Goal: Task Accomplishment & Management: Complete application form

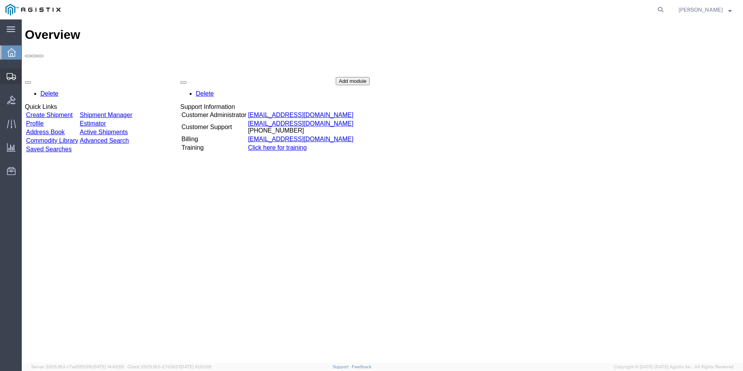
click at [10, 73] on icon at bounding box center [11, 76] width 9 height 7
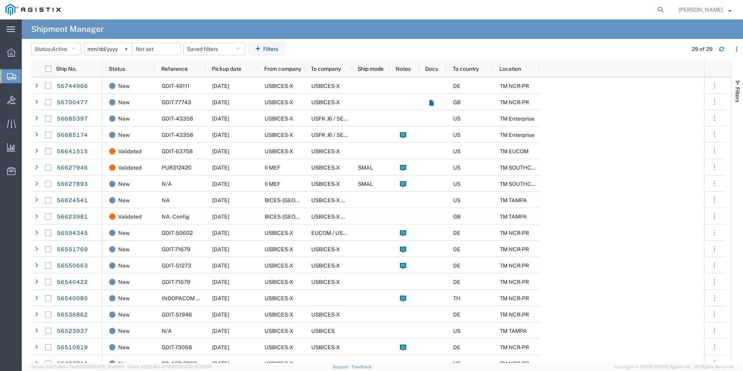
click at [0, 0] on span "Create Shipment" at bounding box center [0, 0] width 0 height 0
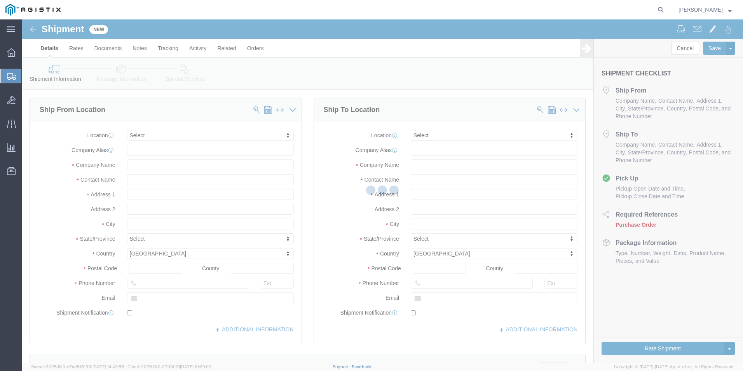
select select
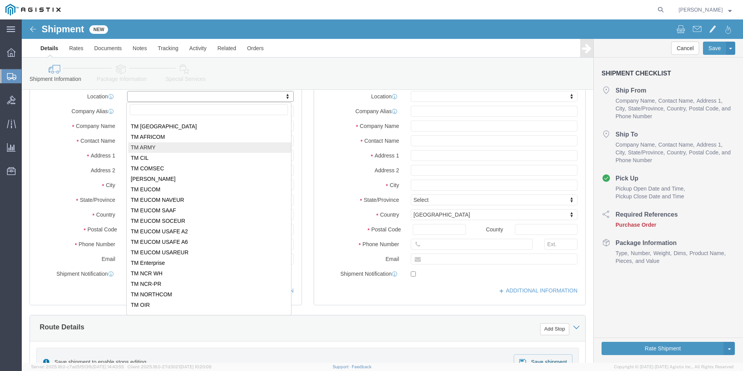
scroll to position [79, 0]
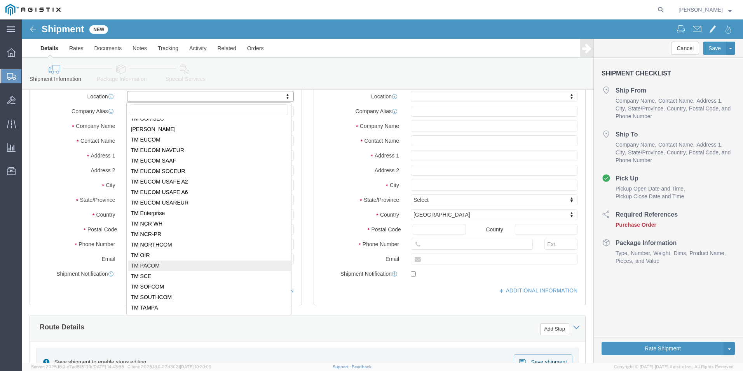
select select "34243"
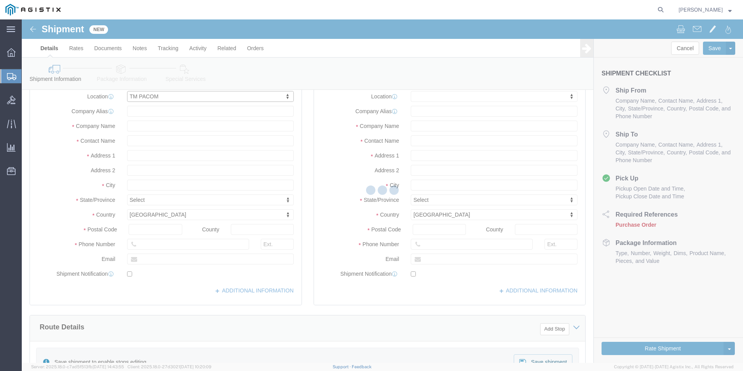
select select "HI"
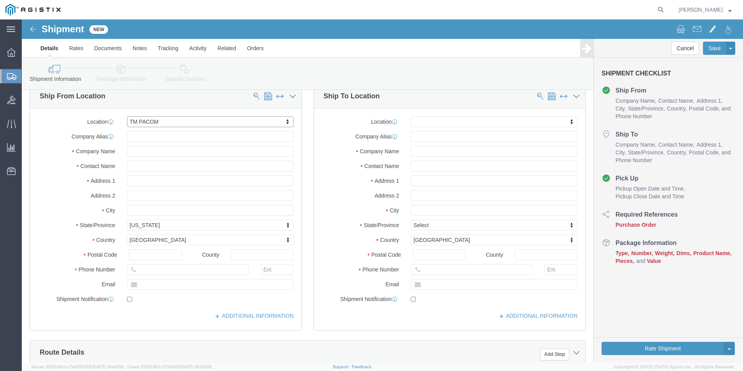
scroll to position [0, 0]
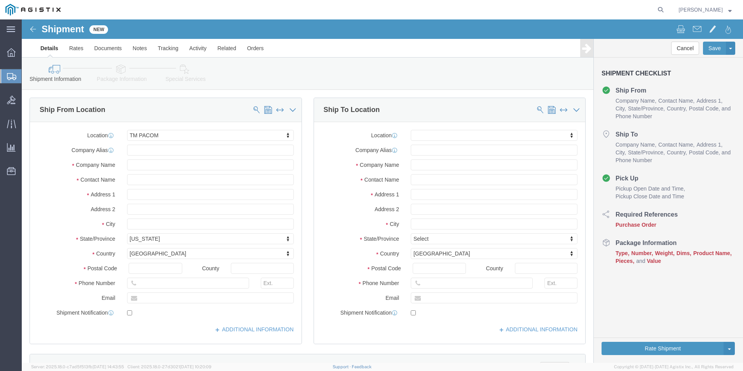
click div "City"
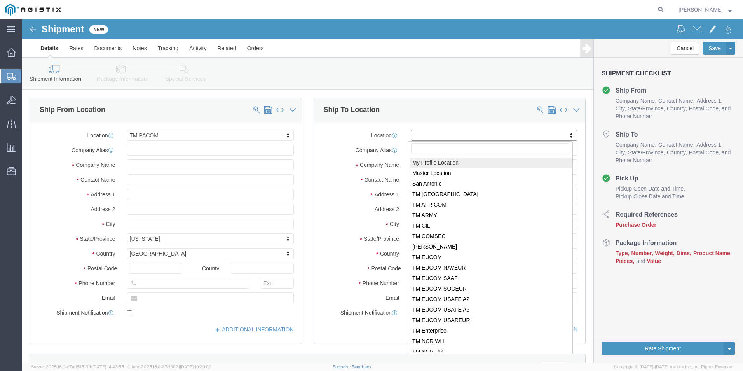
click input "text"
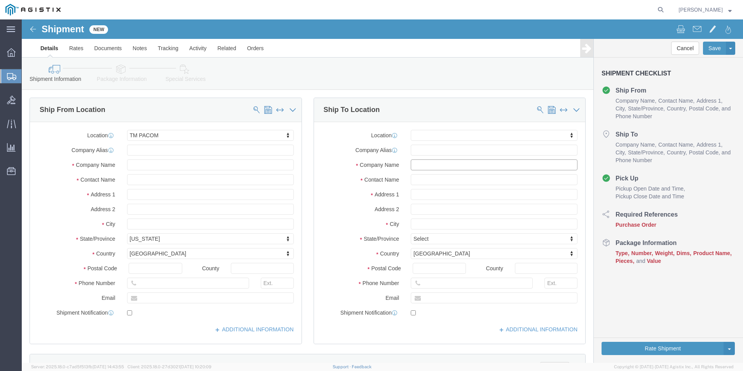
click input "text"
type input "Rm. 131"
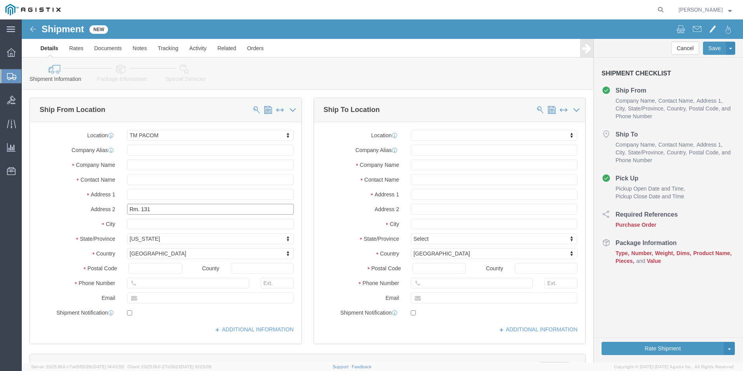
click input "Rm. 131"
click div "Location TM PACOM My Profile Location Master Location [GEOGRAPHIC_DATA] TM [GEO…"
click div "Ship From Location"
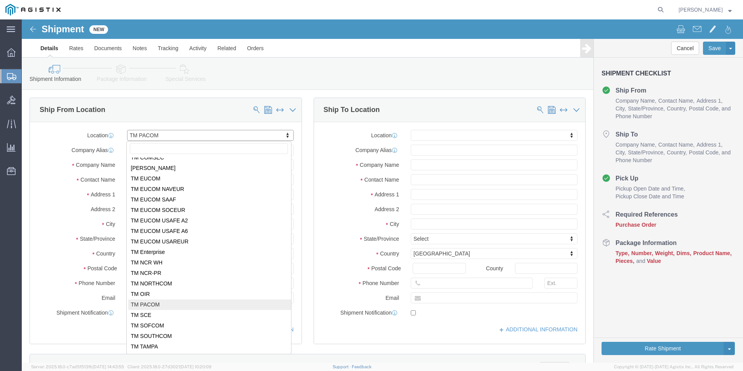
click body "Shipment New Details Rates Documents Notes Tracking Activity Related Orders Can…"
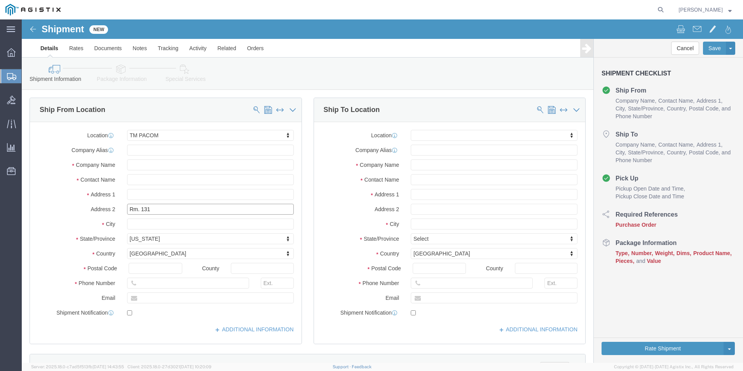
click input "Rm. 131"
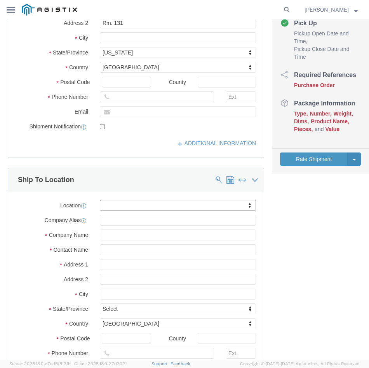
scroll to position [197, 0]
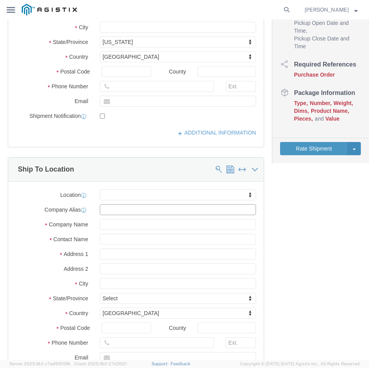
click input "text"
type input "M"
click input "text"
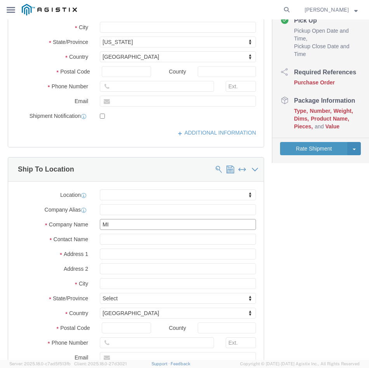
scroll to position [181, 0]
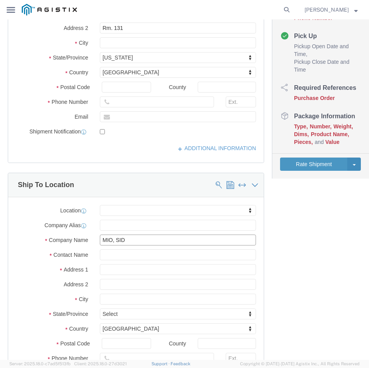
type input "MIO, SID"
click input "text"
type input "[PERSON_NAME], [PERSON_NAME]"
click input "text"
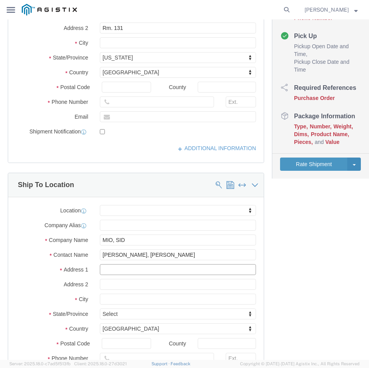
paste input "Unit 4280 Box 20"
type input "Unit 4280 Box 20"
click input "text"
paste input "DPO AP 96507"
type input "DPO AP 96507"
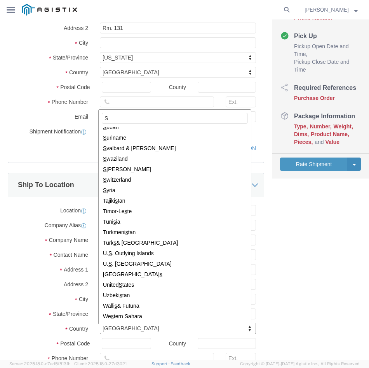
scroll to position [0, 0]
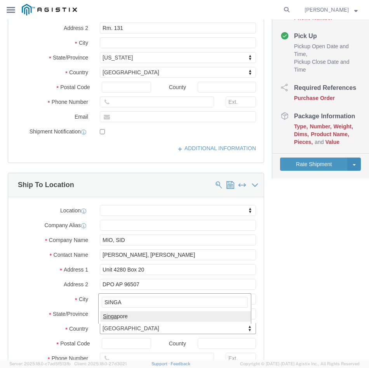
type input "SINGA"
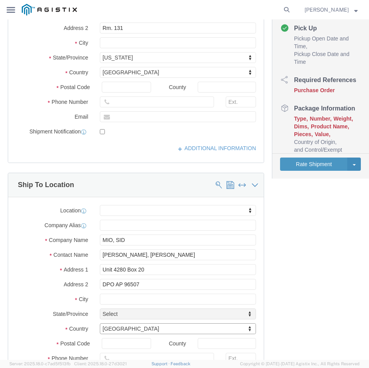
scroll to position [189, 0]
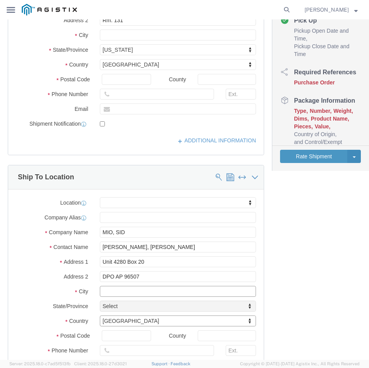
click input "text"
click div "Location My Profile Location Master Location [GEOGRAPHIC_DATA] TM [GEOGRAPHIC_D…"
click input "Unit 4280 Box 20"
click input "[GEOGRAPHIC_DATA]"
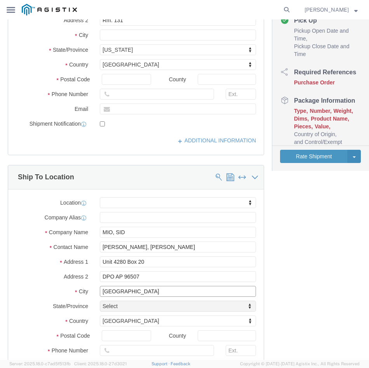
drag, startPoint x: 134, startPoint y: 271, endPoint x: 80, endPoint y: 271, distance: 53.2
click div "City [GEOGRAPHIC_DATA] [GEOGRAPHIC_DATA]"
paste input "USDAO"
type input "USDAO [GEOGRAPHIC_DATA]"
click div "Address 2 DPO AP 96507"
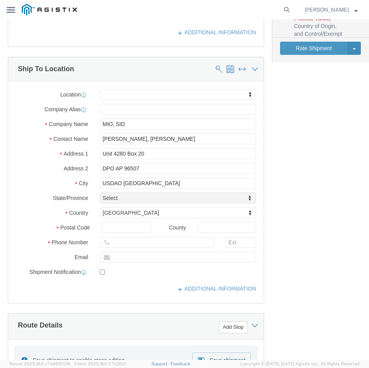
scroll to position [306, 0]
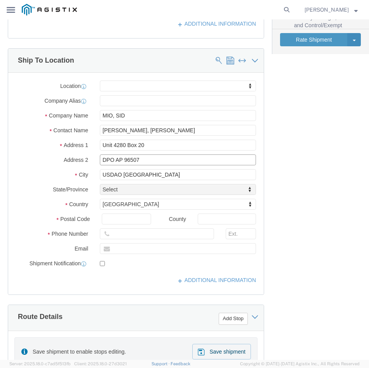
drag, startPoint x: 147, startPoint y: 140, endPoint x: 123, endPoint y: 140, distance: 23.3
click input "DPO AP 96507"
click input "Postal Code"
paste input "96507"
type input "96507"
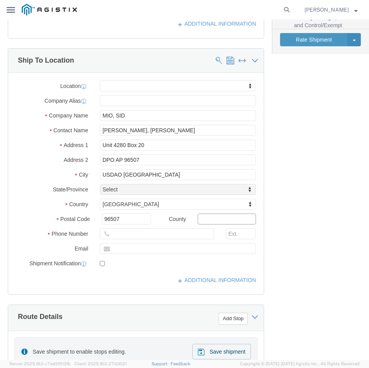
click input "text"
drag, startPoint x: 143, startPoint y: 141, endPoint x: 123, endPoint y: 140, distance: 19.8
click input "DPO AP 96507"
type input "DPO AP"
click div "Location My Profile Location Master Location [GEOGRAPHIC_DATA] TM [GEOGRAPHIC_D…"
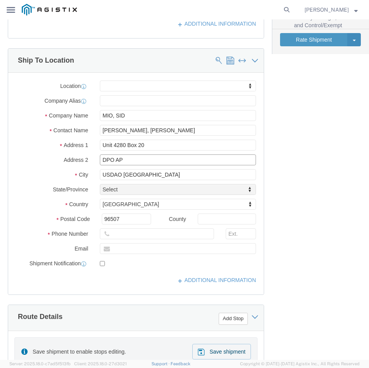
click input "DPO AP"
drag, startPoint x: 122, startPoint y: 202, endPoint x: 77, endPoint y: 197, distance: 44.6
click div "Postal Code 96507"
click div "Location My Profile Location Master Location [GEOGRAPHIC_DATA] TM [GEOGRAPHIC_D…"
drag, startPoint x: 151, startPoint y: 154, endPoint x: 49, endPoint y: 148, distance: 102.0
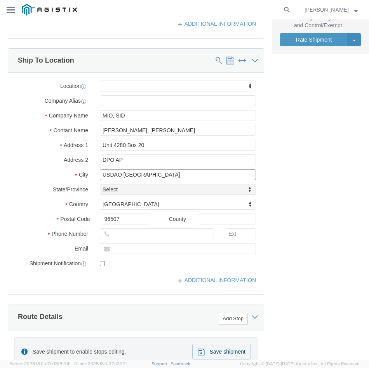
click div "Location My Profile Location Master Location [GEOGRAPHIC_DATA] TM [GEOGRAPHIC_D…"
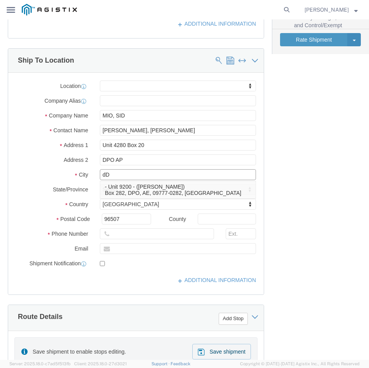
type input "d"
type input "DPO AP"
drag, startPoint x: 143, startPoint y: 142, endPoint x: 62, endPoint y: 142, distance: 80.5
click div "Address 2 DPO AP"
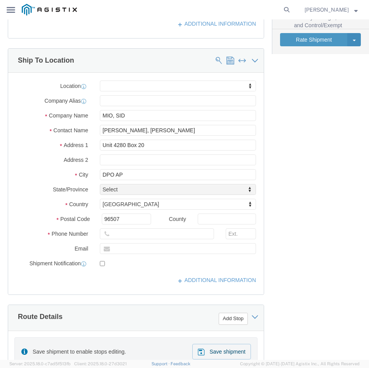
click label "Postal Code"
click input "96507"
click input "text"
click div "Location My Profile Location Master Location [GEOGRAPHIC_DATA] TM [GEOGRAPHIC_D…"
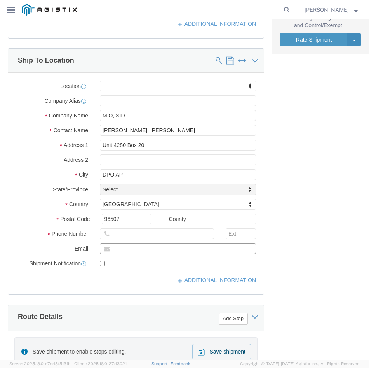
click input "text"
drag, startPoint x: 168, startPoint y: 128, endPoint x: 61, endPoint y: 129, distance: 106.1
click div "Address [STREET_ADDRESS]"
click input "text"
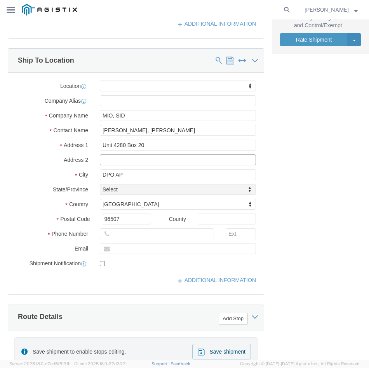
paste input "Unit 4280 Box 20"
type input "Unit 4280 Box 20"
drag, startPoint x: 147, startPoint y: 126, endPoint x: -6, endPoint y: 133, distance: 153.3
click html "Shipment New Details Rates Documents Notes Tracking Activity Related Orders Can…"
click input "text"
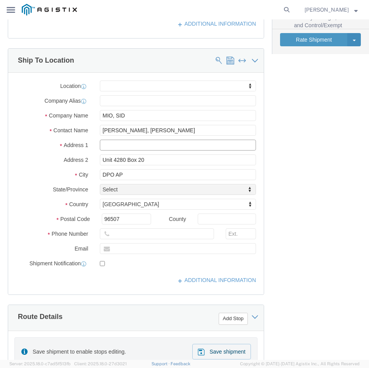
paste input "USDAO [GEOGRAPHIC_DATA]"
type input "USDAO [GEOGRAPHIC_DATA]"
click div "Shipment Information Package Information Special Services Loading Routing Pleas…"
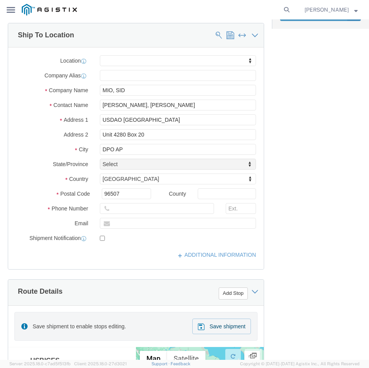
scroll to position [344, 0]
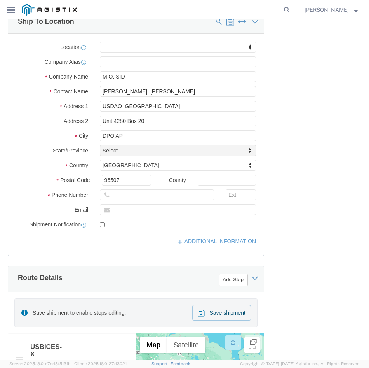
drag, startPoint x: 162, startPoint y: 182, endPoint x: 156, endPoint y: 177, distance: 7.8
click div
click input "text"
drag, startPoint x: 171, startPoint y: 175, endPoint x: 171, endPoint y: 180, distance: 5.1
click input "text"
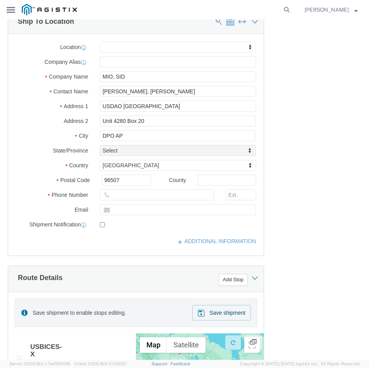
click div "Location My Profile Location Master Location [GEOGRAPHIC_DATA] TM [GEOGRAPHIC_D…"
click input "text"
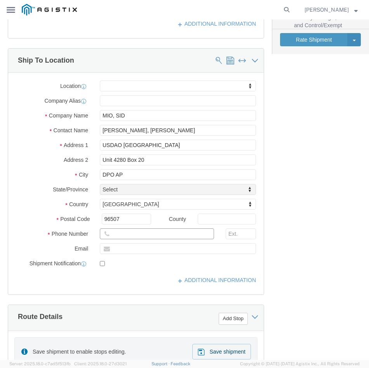
click input "text"
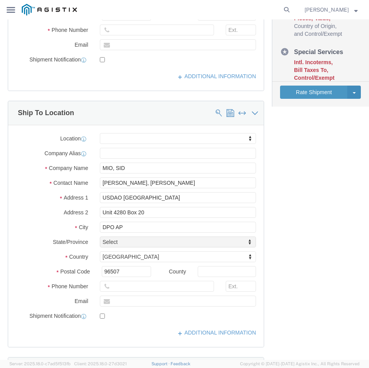
scroll to position [267, 0]
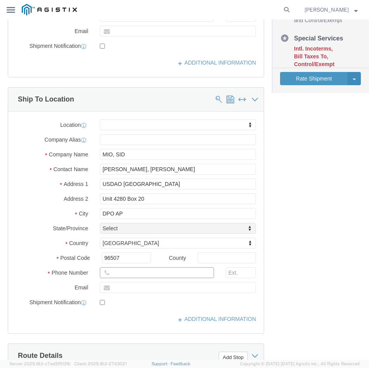
click input "text"
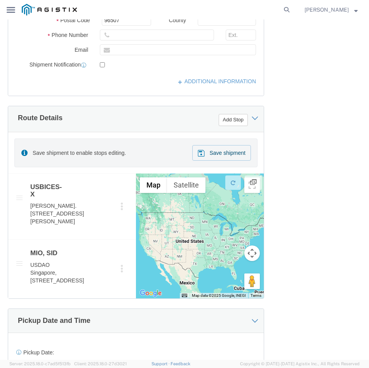
scroll to position [578, 0]
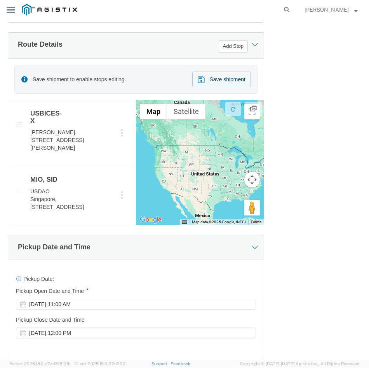
drag, startPoint x: 180, startPoint y: 211, endPoint x: 201, endPoint y: 218, distance: 23.0
click div
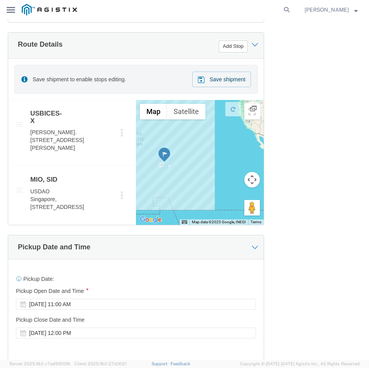
drag, startPoint x: 194, startPoint y: 228, endPoint x: 265, endPoint y: 162, distance: 96.8
click div "Please fix the following errors Ship From Location Location TM PACOM My Profile…"
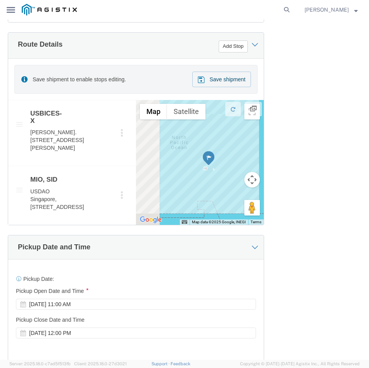
drag, startPoint x: 201, startPoint y: 180, endPoint x: 266, endPoint y: 185, distance: 64.7
click div "Please fix the following errors Ship From Location Location TM PACOM My Profile…"
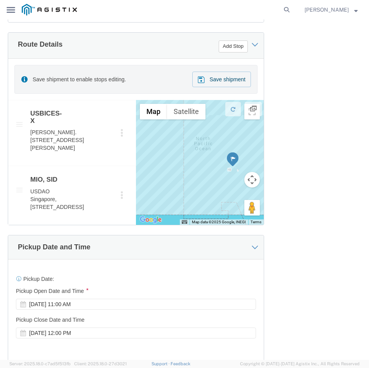
drag, startPoint x: 169, startPoint y: 198, endPoint x: 229, endPoint y: 183, distance: 61.3
click div
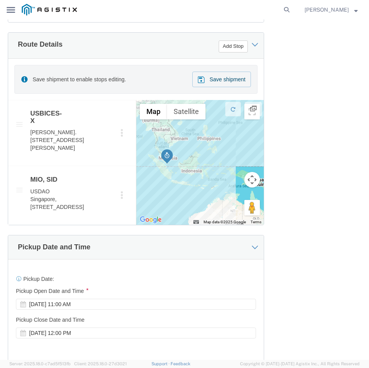
drag, startPoint x: 190, startPoint y: 207, endPoint x: 257, endPoint y: 175, distance: 73.7
click div
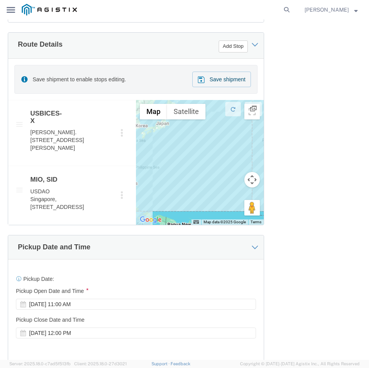
drag, startPoint x: 255, startPoint y: 178, endPoint x: 159, endPoint y: 233, distance: 110.2
click div
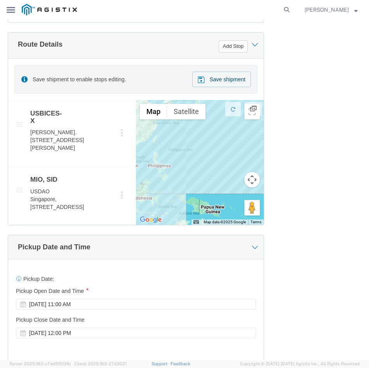
drag, startPoint x: 188, startPoint y: 228, endPoint x: 196, endPoint y: 206, distance: 23.1
click div
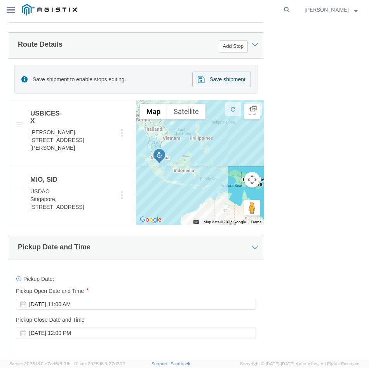
drag, startPoint x: 186, startPoint y: 206, endPoint x: 163, endPoint y: 205, distance: 23.0
click div
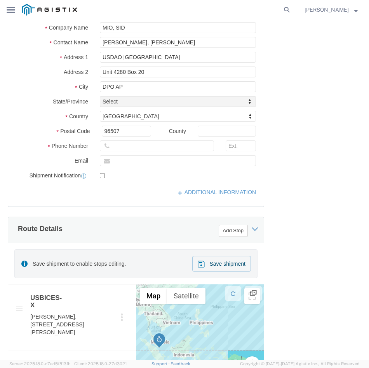
scroll to position [306, 0]
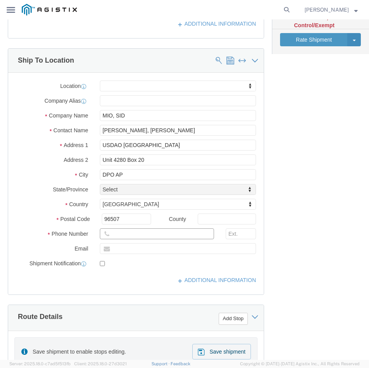
click input "text"
type input "?"
click input "text"
paste input "[PHONE_NUMBER]"
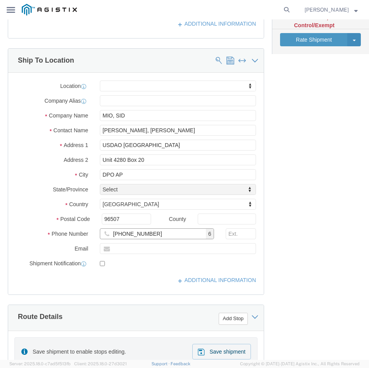
type input "[PHONE_NUMBER]"
click div "Shipment Information Package Information Special Services Loading Routing Pleas…"
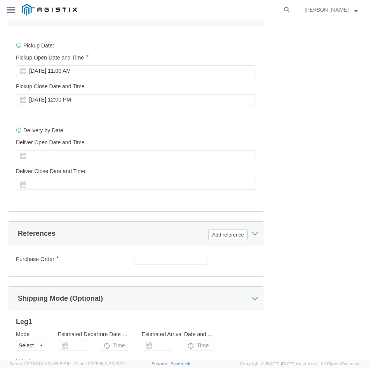
scroll to position [772, 0]
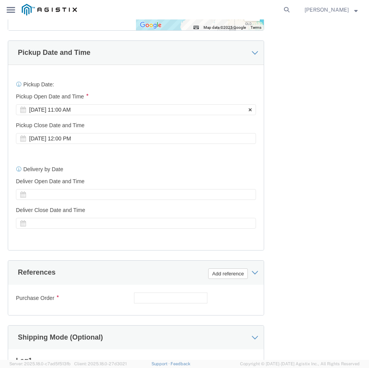
click div "[DATE] 11:00 AM"
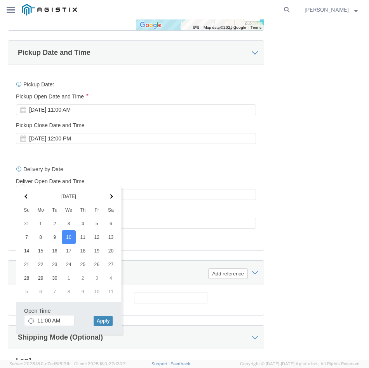
click button "Apply"
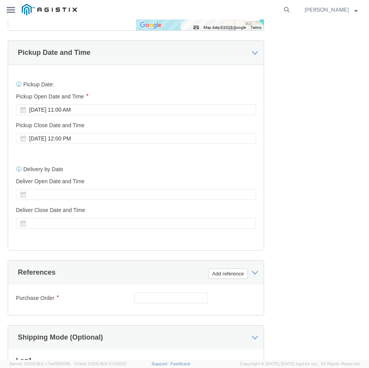
click div "Pickup Date: Pickup Start Date Pickup Start Time Pickup Open Date and Time [DAT…"
click div "[DATE] 11:00 AM"
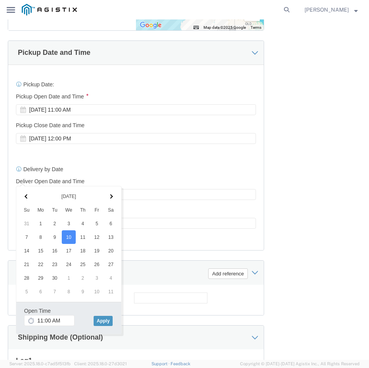
click div "Delivery by Date Delivery Start Date Delivery Start Time Deliver Open Date and …"
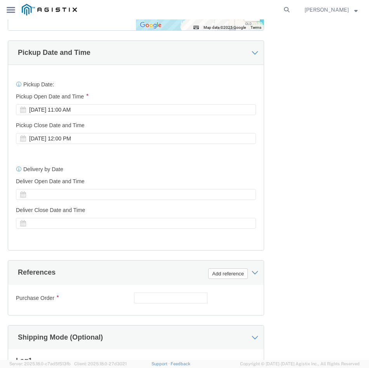
scroll to position [850, 0]
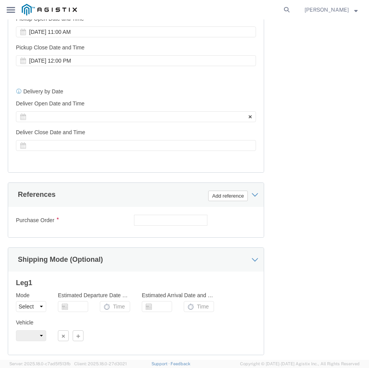
click div
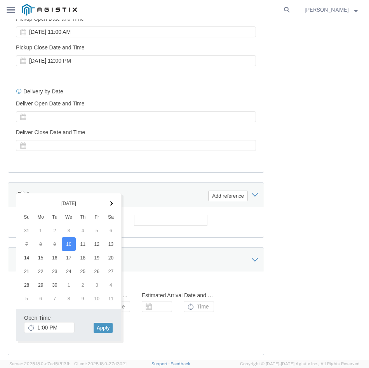
click div "Pickup Date: Pickup Start Date Pickup Start Time Pickup Open Date and Time [DAT…"
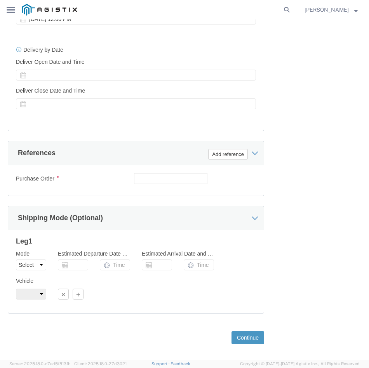
scroll to position [960, 0]
click input "text"
paste input "07ESM1082328"
type input "07ESM1082328"
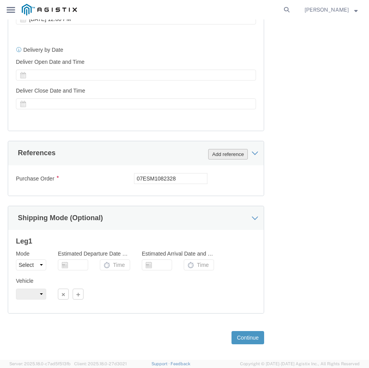
click button "Add reference"
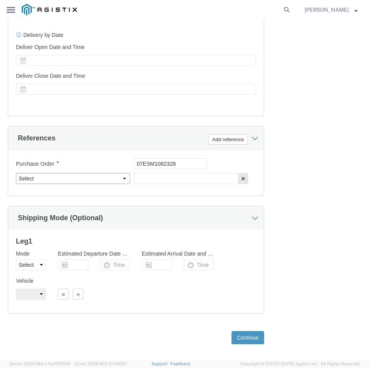
click select "Select Account Type Activity ID Airline Appointment Number ASN Batch Request # …"
select select "PURCHORD"
click select "Select Account Type Activity ID Airline Appointment Number ASN Batch Request # …"
click input "text"
click div "Purchase Order"
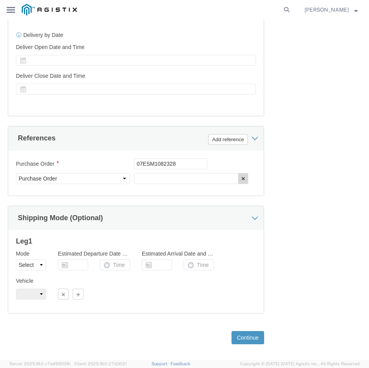
click button "button"
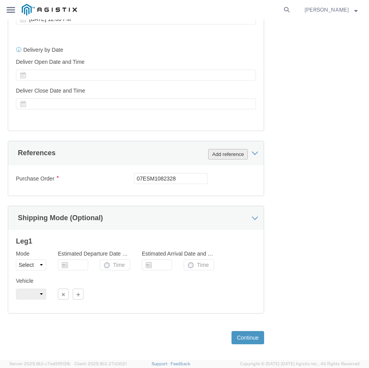
click button "Add reference"
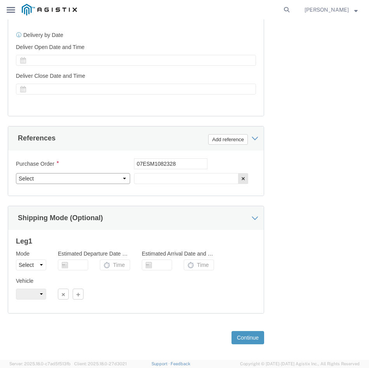
click select "Select Account Type Activity ID Airline Appointment Number ASN Batch Request # …"
click div "Shipment Information Package Information Special Services Loading Routing Pleas…"
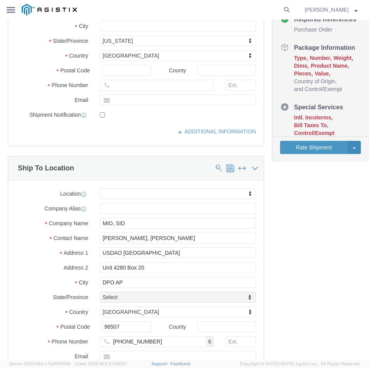
scroll to position [276, 0]
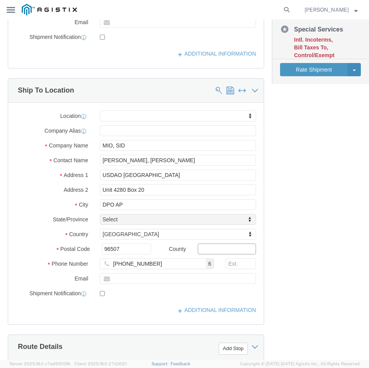
click input "text"
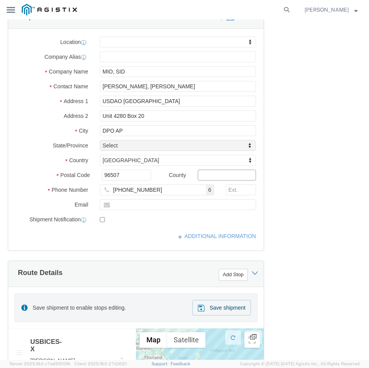
scroll to position [350, 0]
click input "text"
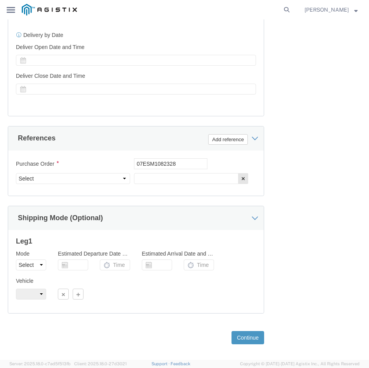
scroll to position [975, 0]
click select "Select Account Type Activity ID Airline Appointment Number ASN Batch Request # …"
click div "Shipment Information Package Information Special Services Loading Routing Pleas…"
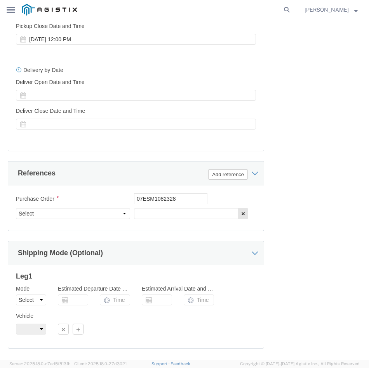
scroll to position [859, 0]
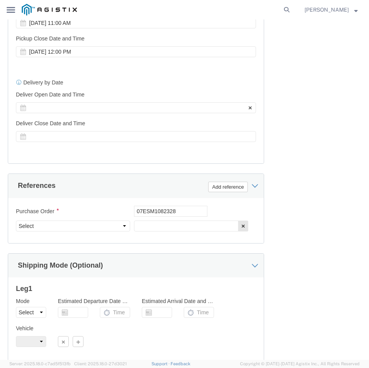
click div
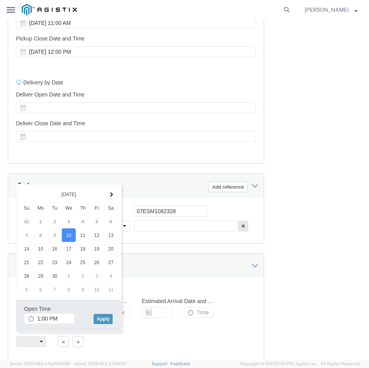
click div "Shipment Information Package Information Special Services Loading Routing Pleas…"
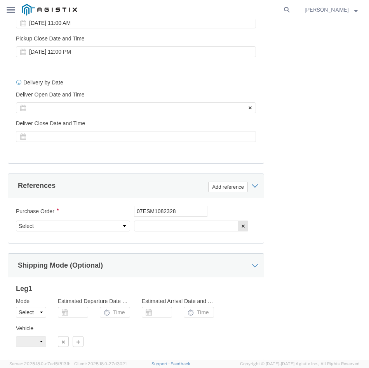
click div
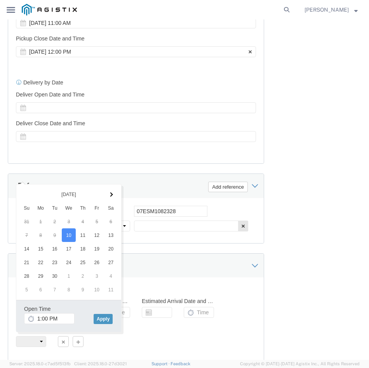
click div "[DATE] 12:00 PM"
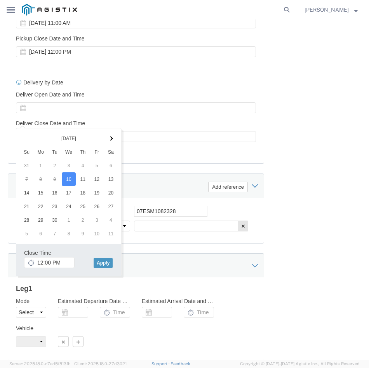
click div "Shipment Information Package Information Special Services Loading Routing Pleas…"
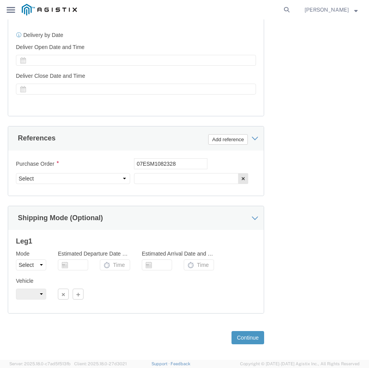
scroll to position [975, 0]
click select "Select Account Type Activity ID Airline Appointment Number ASN Batch Request # …"
select select "SERLNUM"
click select "Select Account Type Activity ID Airline Appointment Number ASN Batch Request # …"
click input "text"
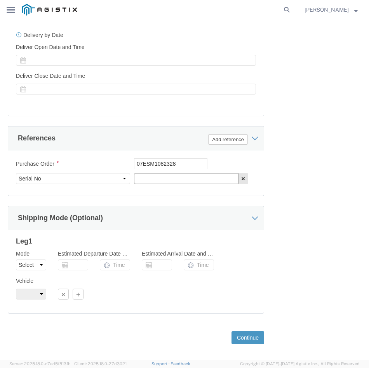
click input "text"
paste input "CN886HY02F"
type input "CN886HY02F"
click div "Ship From Location Location TM PACOM My Profile Location Master Location [GEOGR…"
click select "Select Account Type Activity ID Airline Appointment Number ASN Batch Request # …"
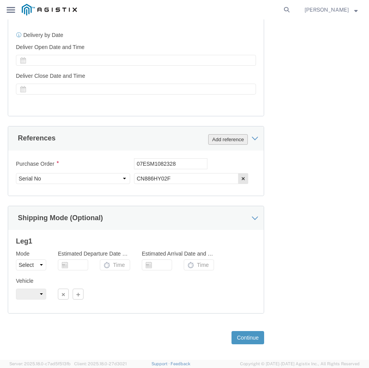
click button "Add reference"
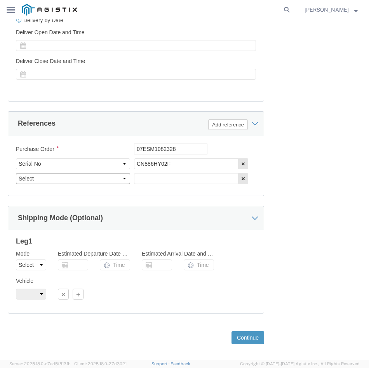
click select "Select Account Type Activity ID Airline Appointment Number ASN Batch Request # …"
select select "PURCHORD"
click select "Select Account Type Activity ID Airline Appointment Number ASN Batch Request # …"
click input "text"
paste input "07ESM1045552"
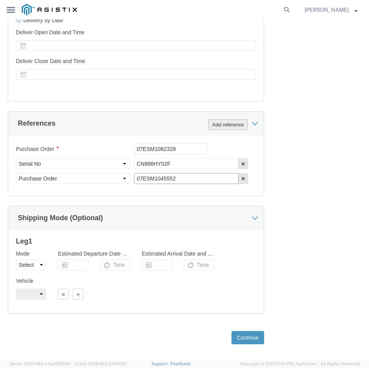
type input "07ESM1045552"
click button "Add reference"
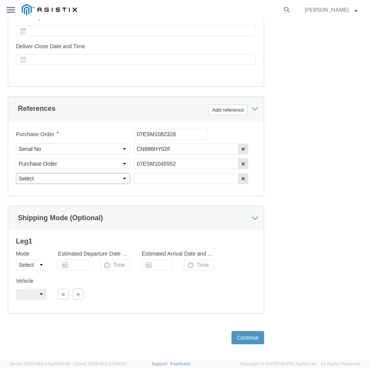
click select "Select Account Type Activity ID Airline Appointment Number ASN Batch Request # …"
select select "SERLNUM"
click select "Select Account Type Activity ID Airline Appointment Number ASN Batch Request # …"
click input "text"
paste input "CN86PHX1HC"
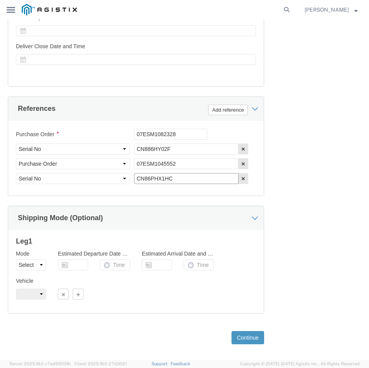
type input "CN86PHX1HC"
click div "Ship From Location Location TM PACOM My Profile Location Master Location [GEOGR…"
click button "Continue"
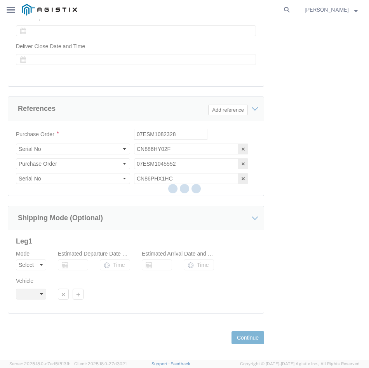
select select "34243"
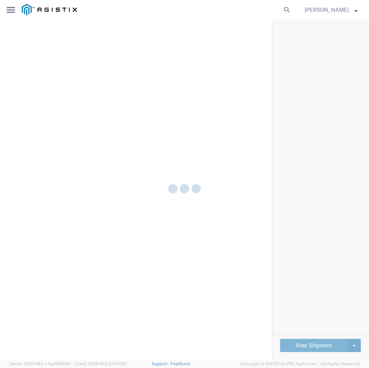
select select "CBOX"
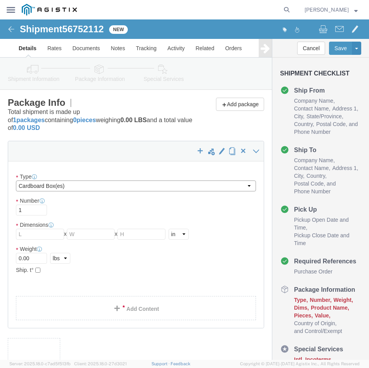
click select "Select Bale(s) Basket(s) Bolt(s) Bottle(s) Buckets Bulk Bundle(s) Can(s) Cardbo…"
click div "1"
click div "Dimensions Length x Width x Height Select cm ft in"
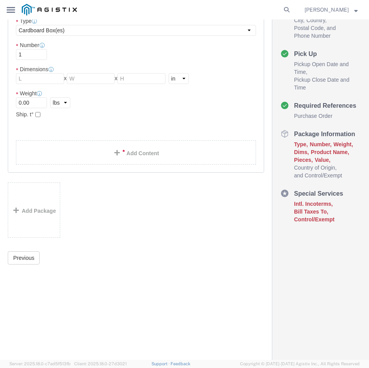
scroll to position [78, 0]
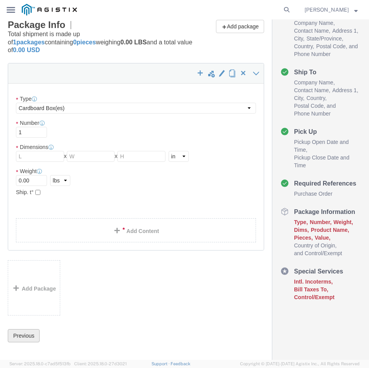
click button "Previous"
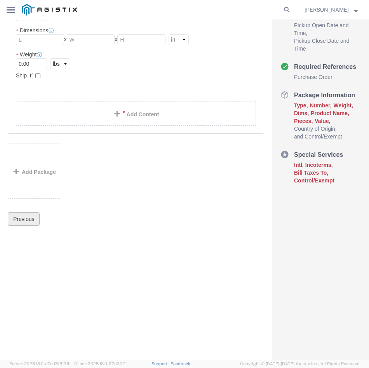
click button "Previous"
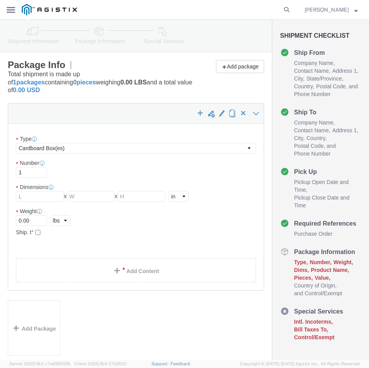
scroll to position [0, 0]
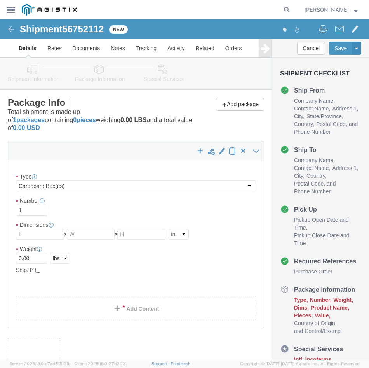
click div "1"
click img
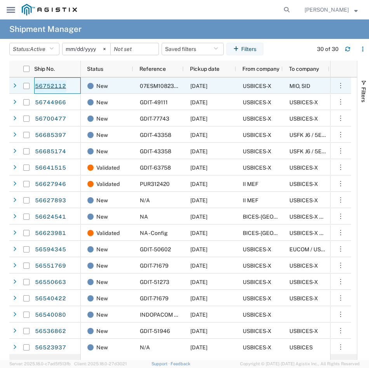
click at [60, 86] on link "56752112" at bounding box center [51, 86] width 32 height 12
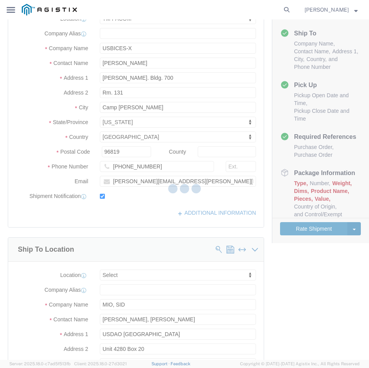
scroll to position [233, 0]
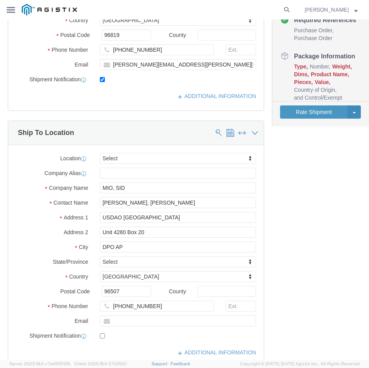
select select "34243"
select select
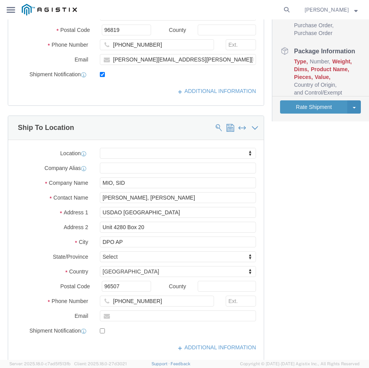
scroll to position [311, 0]
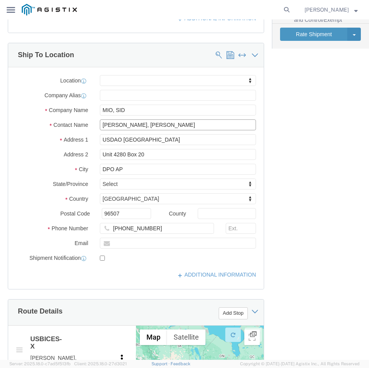
drag, startPoint x: 164, startPoint y: 108, endPoint x: 30, endPoint y: 106, distance: 133.7
click div "Contact Name [PERSON_NAME], [PERSON_NAME]"
drag, startPoint x: 153, startPoint y: 91, endPoint x: 40, endPoint y: 92, distance: 112.7
click div "Company Name MIO, SID"
type input "u"
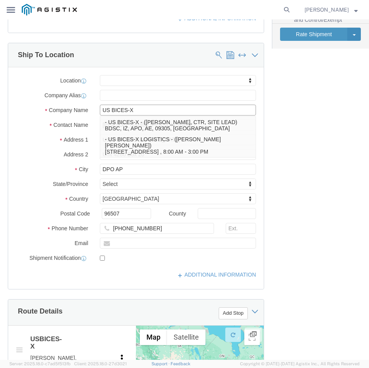
type input "US BICES-X"
click label "Address 1"
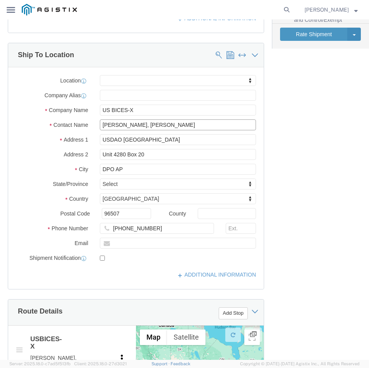
drag, startPoint x: 162, startPoint y: 107, endPoint x: 92, endPoint y: 105, distance: 70.4
click div "Contact Name [PERSON_NAME], [PERSON_NAME]"
type input "S"
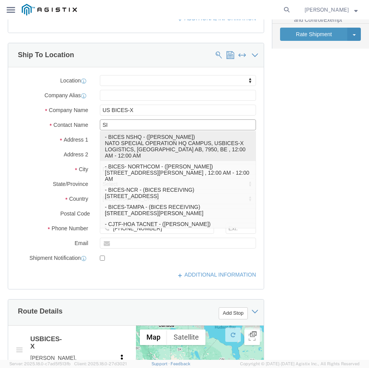
type input "S"
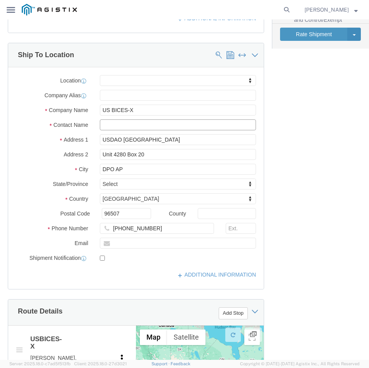
type input "A"
type input "J"
type input "u"
type input "U"
type input "F"
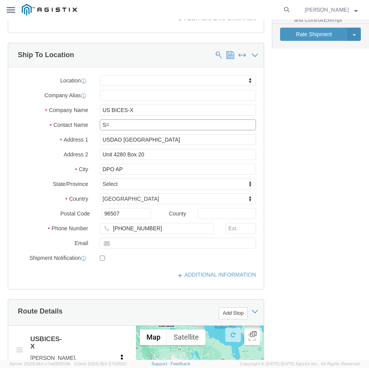
type input "S"
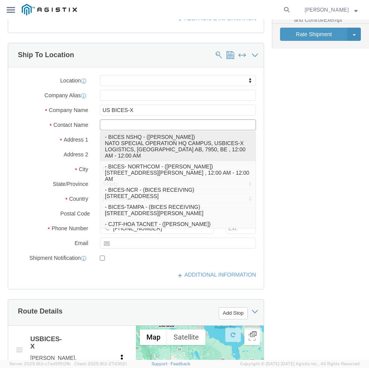
type input "D"
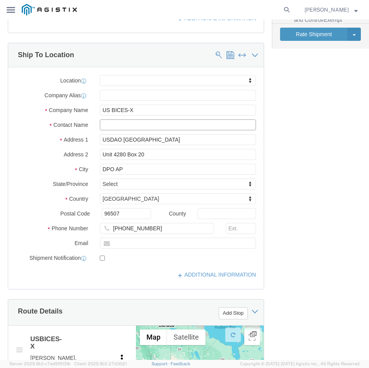
type input "D"
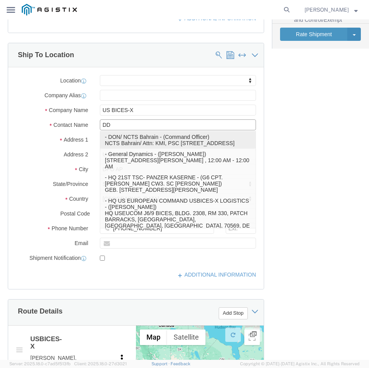
type input "D"
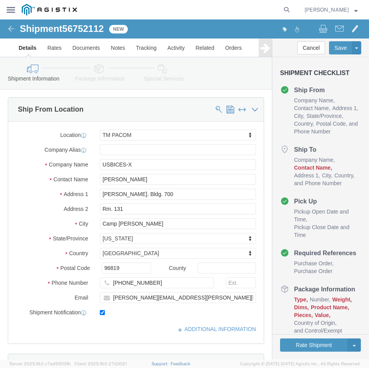
scroll to position [0, 0]
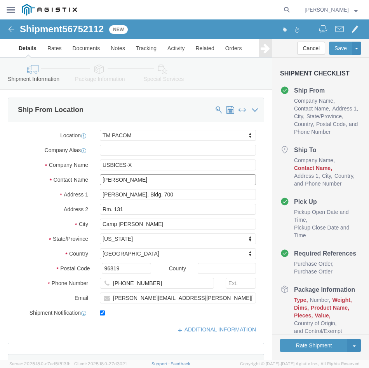
drag, startPoint x: 154, startPoint y: 159, endPoint x: 73, endPoint y: 149, distance: 81.4
click div "Location TM PACOM My Profile Location Master Location [GEOGRAPHIC_DATA] TM [GEO…"
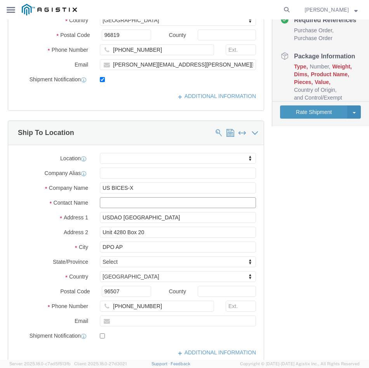
click input "text"
type input "D"
type input "U"
type input "G"
type input "[PERSON_NAME], [PERSON_NAME]"
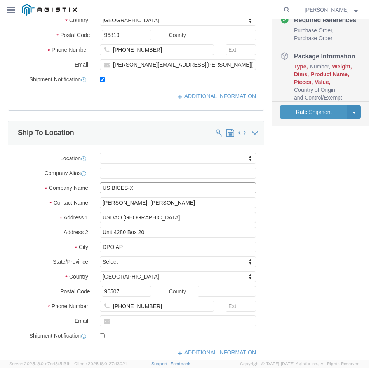
click input "US BICES-X"
type input "U"
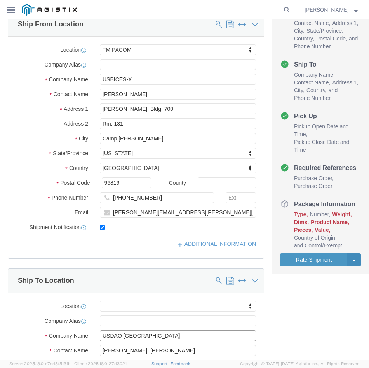
scroll to position [39, 0]
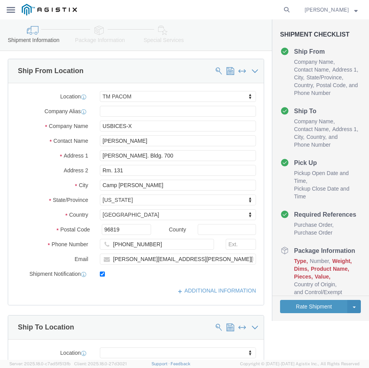
type input "USDAO [GEOGRAPHIC_DATA]"
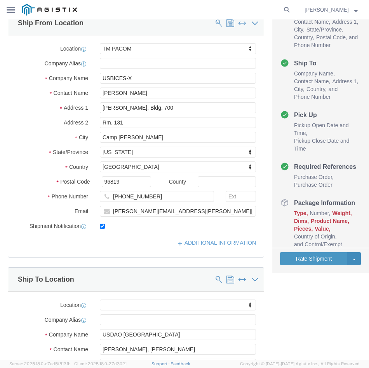
scroll to position [31, 0]
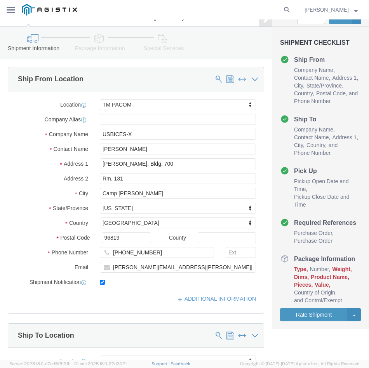
click div "Ship To Location"
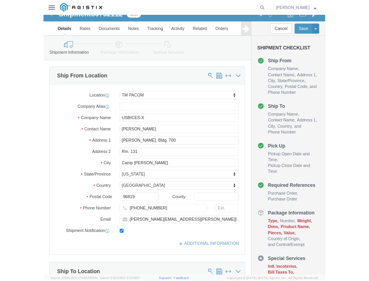
scroll to position [0, 0]
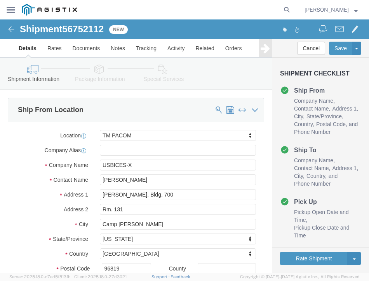
click img
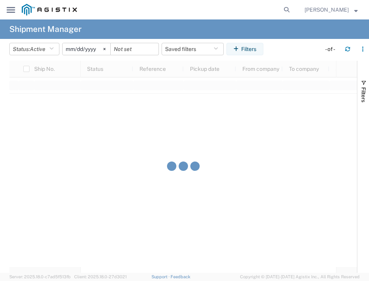
click at [10, 9] on icon "main_menu Created with Sketch." at bounding box center [11, 10] width 9 height 6
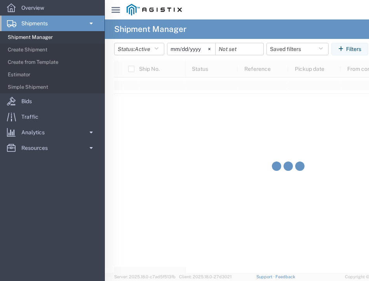
click at [255, 17] on agx-global-search at bounding box center [292, 9] width 211 height 19
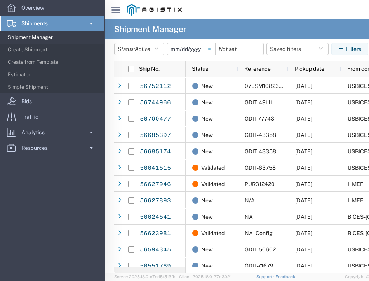
click at [211, 51] on svg-icon at bounding box center [210, 49] width 12 height 12
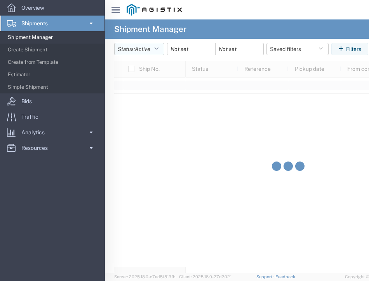
click at [144, 47] on span "Active" at bounding box center [143, 49] width 16 height 6
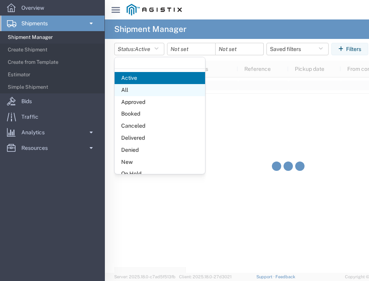
click at [142, 93] on span "All" at bounding box center [160, 90] width 91 height 12
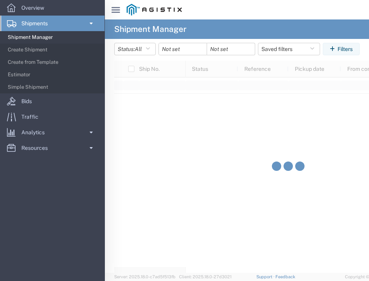
click at [118, 8] on icon at bounding box center [116, 10] width 9 height 6
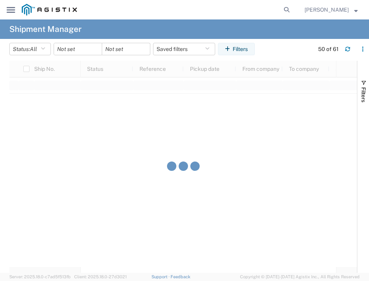
click at [292, 48] on agx-table-filter-chips "Status: All Active All Approved Booked Canceled Delivered Denied New On Hold Pe…" at bounding box center [159, 52] width 301 height 18
click at [290, 19] on form at bounding box center [287, 9] width 12 height 19
click at [292, 12] on icon at bounding box center [286, 9] width 11 height 11
click at [215, 7] on input "search" at bounding box center [182, 9] width 199 height 19
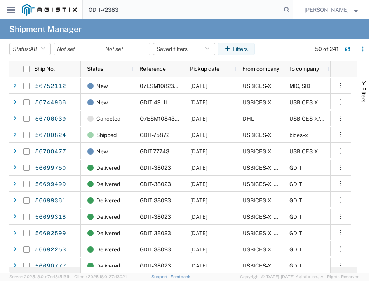
type input "GDIT-72383"
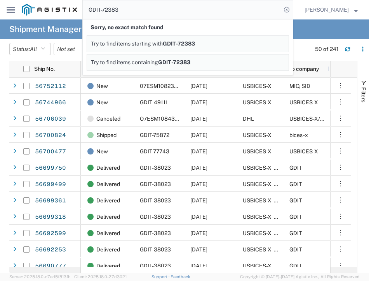
click at [260, 38] on link "Try to find items starting with GDIT-72383" at bounding box center [188, 43] width 203 height 17
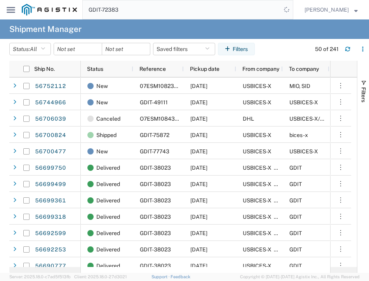
click at [244, 7] on input "GDIT-72383" at bounding box center [182, 9] width 199 height 19
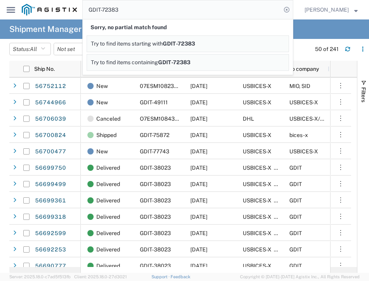
click at [171, 65] on link "Try to find items containing GDIT-72383" at bounding box center [188, 62] width 203 height 17
click at [232, 41] on link "Try to find items starting with GDIT-72383" at bounding box center [188, 43] width 203 height 17
click at [187, 12] on input "GDIT-72383" at bounding box center [182, 9] width 199 height 19
click at [291, 9] on icon at bounding box center [286, 9] width 11 height 11
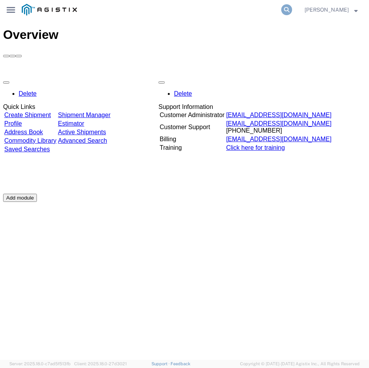
click at [291, 7] on icon at bounding box center [286, 9] width 11 height 11
click at [239, 9] on input "search" at bounding box center [182, 9] width 199 height 19
paste input "USDAO Singapore Unit 4280 Box 20 DPO AP 96507"
type input "USDAO Singapore Unit 4280 Box 20 DPO AP 96507"
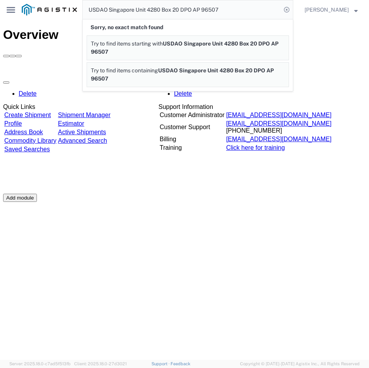
click at [230, 45] on span "USDAO Singapore Unit 4280 Box 20 DPO AP 96507" at bounding box center [185, 47] width 188 height 14
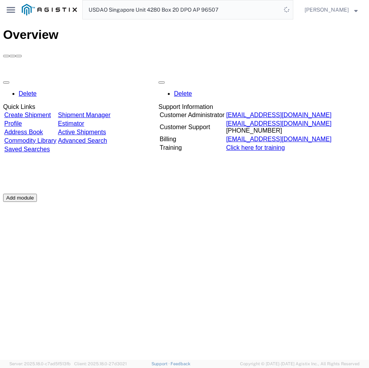
click at [238, 9] on input "USDAO Singapore Unit 4280 Box 20 DPO AP 96507" at bounding box center [182, 9] width 199 height 19
click at [14, 10] on icon at bounding box center [11, 10] width 9 height 6
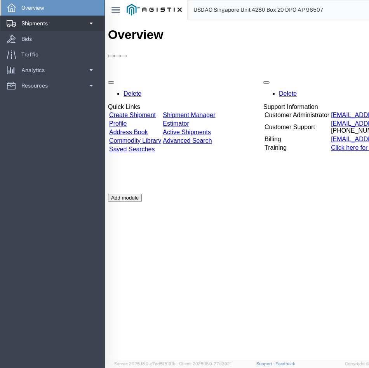
click at [56, 28] on link "Shipments" at bounding box center [52, 24] width 104 height 16
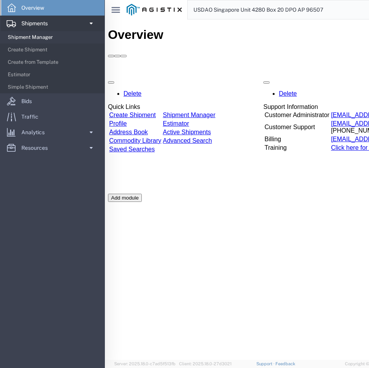
click at [58, 36] on span "Shipment Manager" at bounding box center [53, 38] width 91 height 16
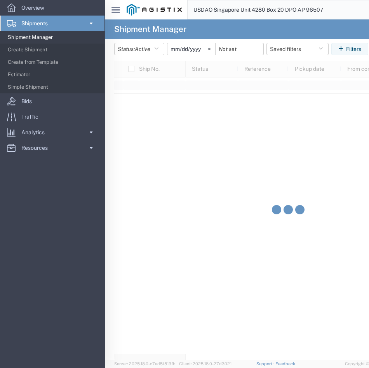
click at [325, 12] on input "USDAO Singapore Unit 4280 Box 20 DPO AP 96507" at bounding box center [287, 9] width 199 height 19
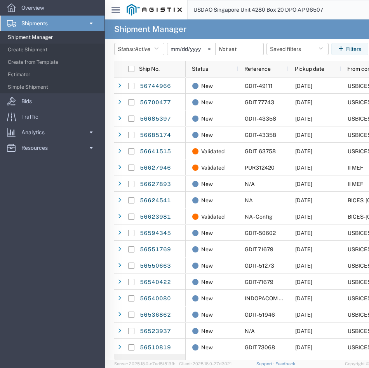
click at [115, 10] on icon at bounding box center [116, 10] width 9 height 6
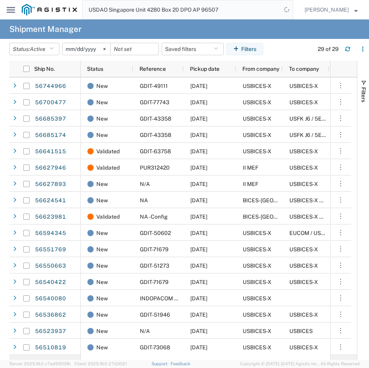
click at [225, 16] on input "USDAO Singapore Unit 4280 Box 20 DPO AP 96507" at bounding box center [182, 9] width 199 height 19
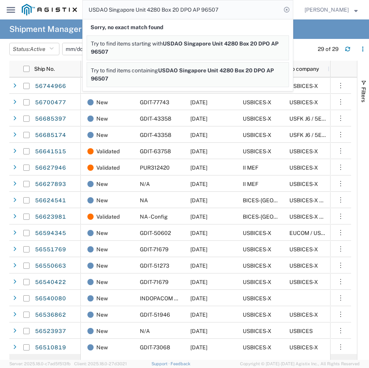
drag, startPoint x: 251, startPoint y: 9, endPoint x: 66, endPoint y: 9, distance: 184.6
click at [66, 9] on nav "USDAO Singapore Unit 4280 Box 20 DPO AP 96507 Sorry, no exact match found Try t…" at bounding box center [195, 9] width 347 height 19
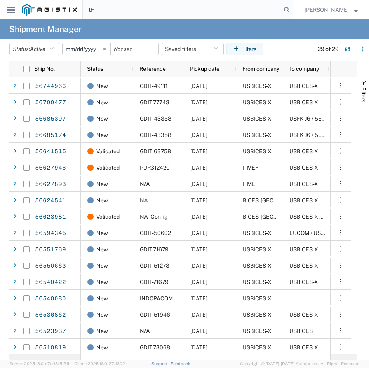
type input "t"
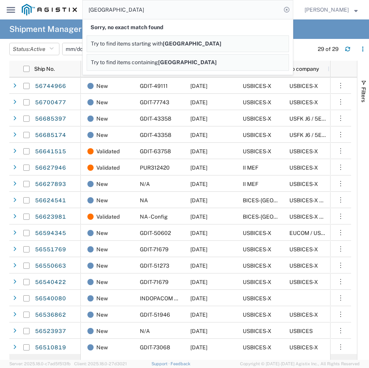
click at [197, 44] on link "Try to find items starting with Singapore" at bounding box center [188, 43] width 203 height 17
click at [174, 8] on input "[GEOGRAPHIC_DATA]" at bounding box center [182, 9] width 199 height 19
type input "S"
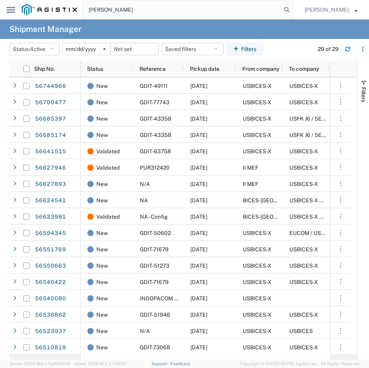
type input "[PERSON_NAME]"
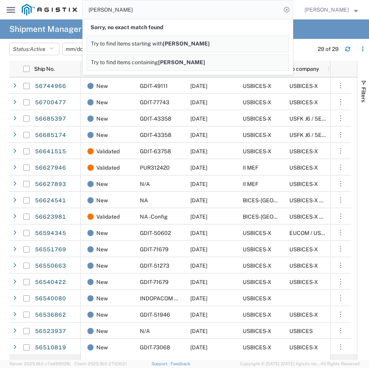
drag, startPoint x: 169, startPoint y: 16, endPoint x: 26, endPoint y: 11, distance: 143.5
click at [26, 11] on nav "John Woon Sorry, no exact match found Try to find items starting with John Woon…" at bounding box center [195, 9] width 347 height 19
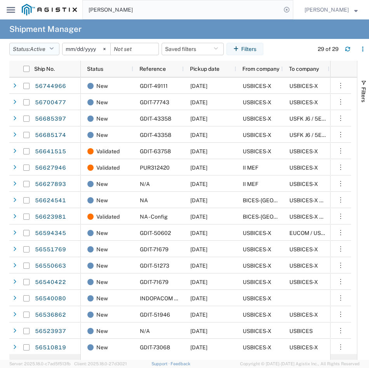
click at [52, 48] on icon "button" at bounding box center [51, 48] width 4 height 5
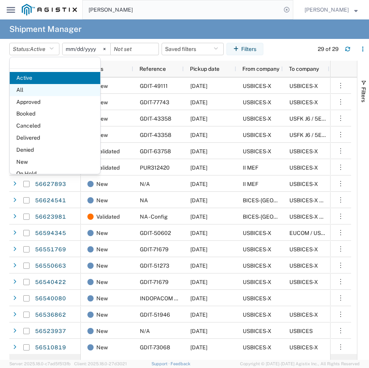
click at [54, 85] on span "All" at bounding box center [55, 90] width 91 height 12
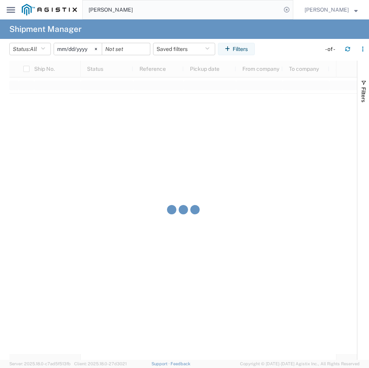
drag, startPoint x: 211, startPoint y: 7, endPoint x: 58, endPoint y: 6, distance: 153.1
click at [58, 6] on nav "John Woon Nicholas Blandy" at bounding box center [195, 9] width 347 height 19
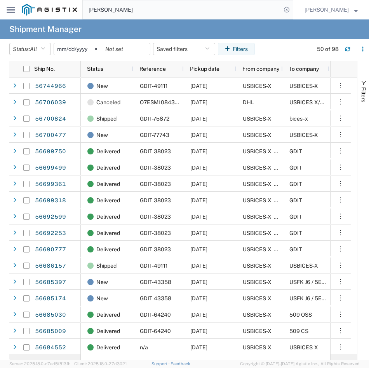
click at [140, 8] on input "[PERSON_NAME]" at bounding box center [182, 9] width 199 height 19
type input "J"
type input "j"
type input "Jie Young"
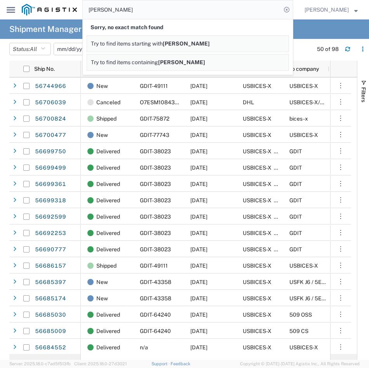
click at [153, 42] on span "Try to find items starting with" at bounding box center [127, 43] width 72 height 6
click at [155, 46] on span "Try to find items starting with" at bounding box center [127, 43] width 72 height 6
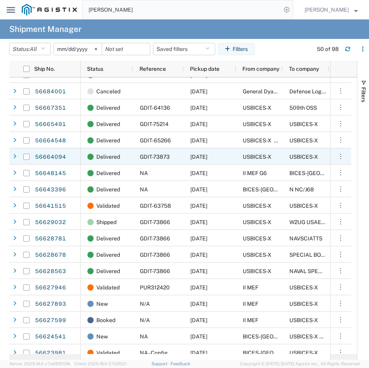
scroll to position [583, 0]
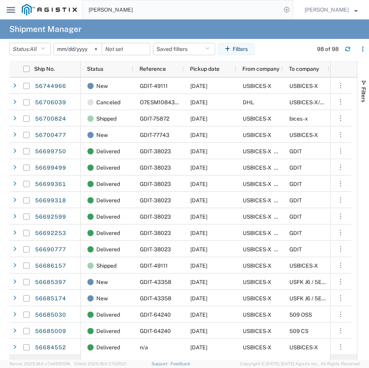
drag, startPoint x: 137, startPoint y: 8, endPoint x: 44, endPoint y: 9, distance: 92.9
click at [44, 9] on nav "Jie Young Nicholas Blandy" at bounding box center [195, 9] width 347 height 19
click at [309, 67] on span "To company" at bounding box center [304, 69] width 30 height 6
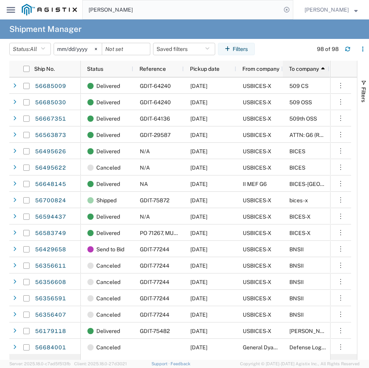
click at [323, 70] on icon at bounding box center [322, 68] width 3 height 5
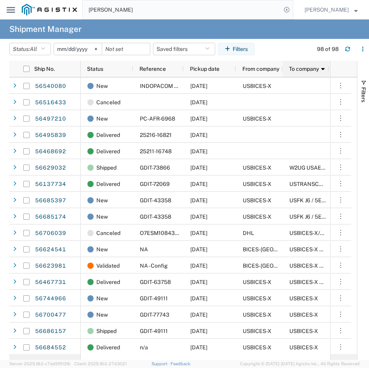
click at [316, 70] on span "To company" at bounding box center [304, 69] width 30 height 6
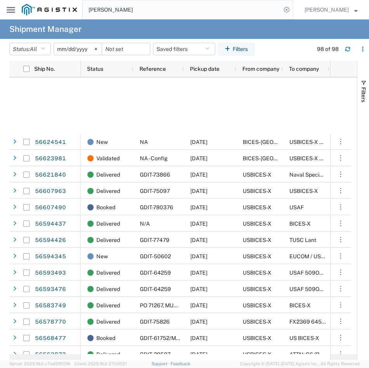
scroll to position [700, 0]
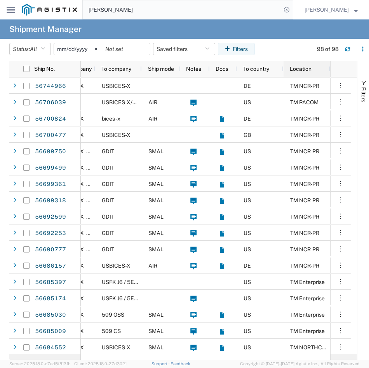
click at [309, 70] on span "Location" at bounding box center [301, 69] width 22 height 6
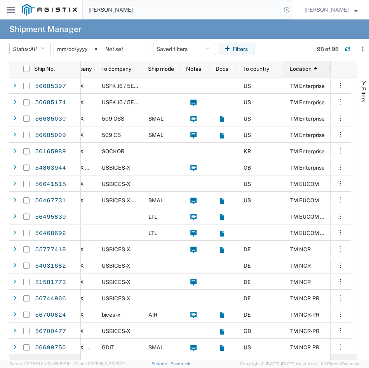
click at [309, 70] on span "Location" at bounding box center [301, 69] width 22 height 6
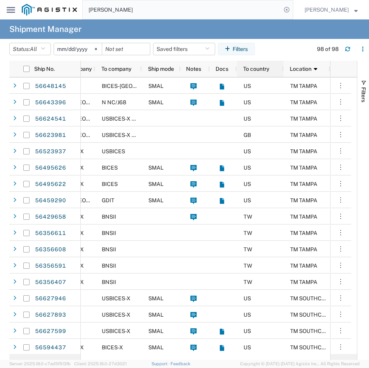
click at [274, 70] on div "To country" at bounding box center [261, 69] width 37 height 12
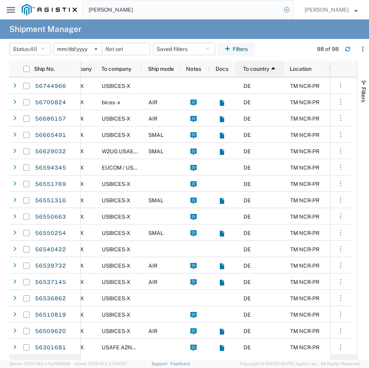
click at [258, 70] on span "To country" at bounding box center [256, 69] width 26 height 6
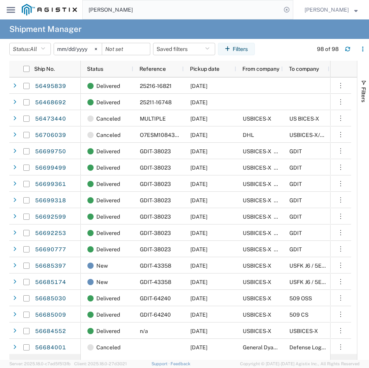
click at [33, 10] on img at bounding box center [49, 10] width 55 height 12
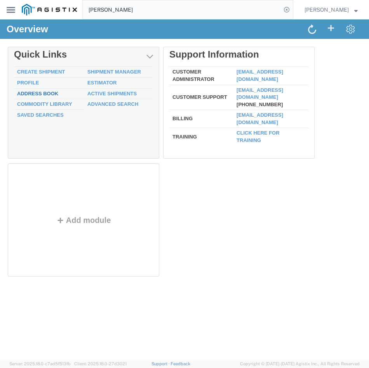
click at [42, 95] on link "Address Book" at bounding box center [37, 94] width 41 height 6
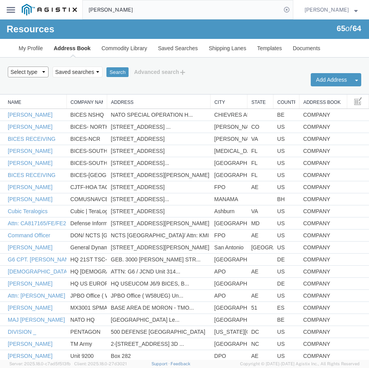
click at [35, 73] on select "Select type ALL COMPANY LOCATION OTHER PERSONAL SHARED" at bounding box center [28, 71] width 41 height 11
select select "LOCATION"
click at [8, 66] on select "Select type ALL COMPANY LOCATION OTHER PERSONAL SHARED" at bounding box center [28, 71] width 41 height 11
click at [42, 48] on link "My Profile" at bounding box center [30, 48] width 35 height 19
